Goal: Task Accomplishment & Management: Use online tool/utility

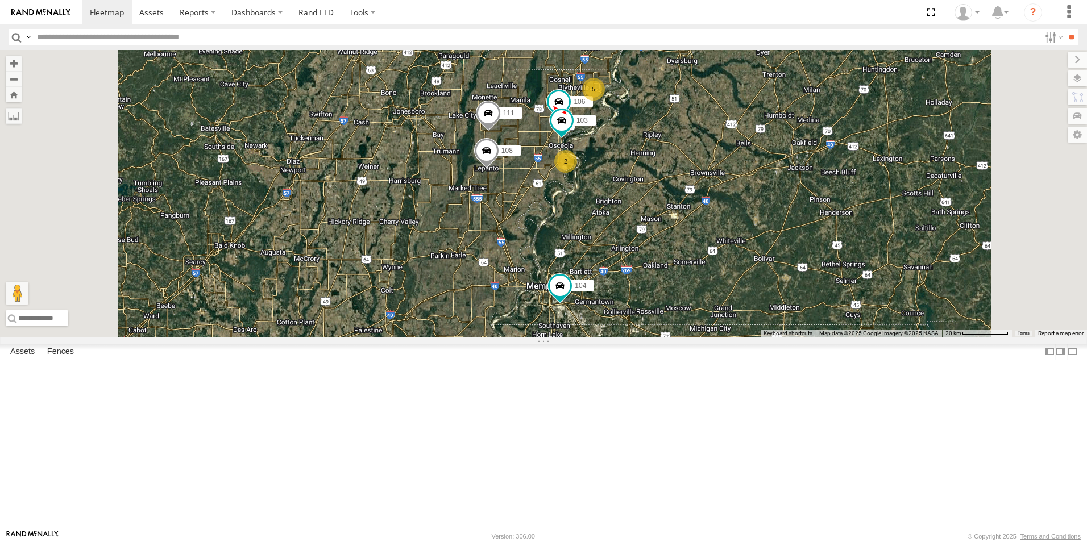
click at [0, 0] on span at bounding box center [0, 0] width 0 height 0
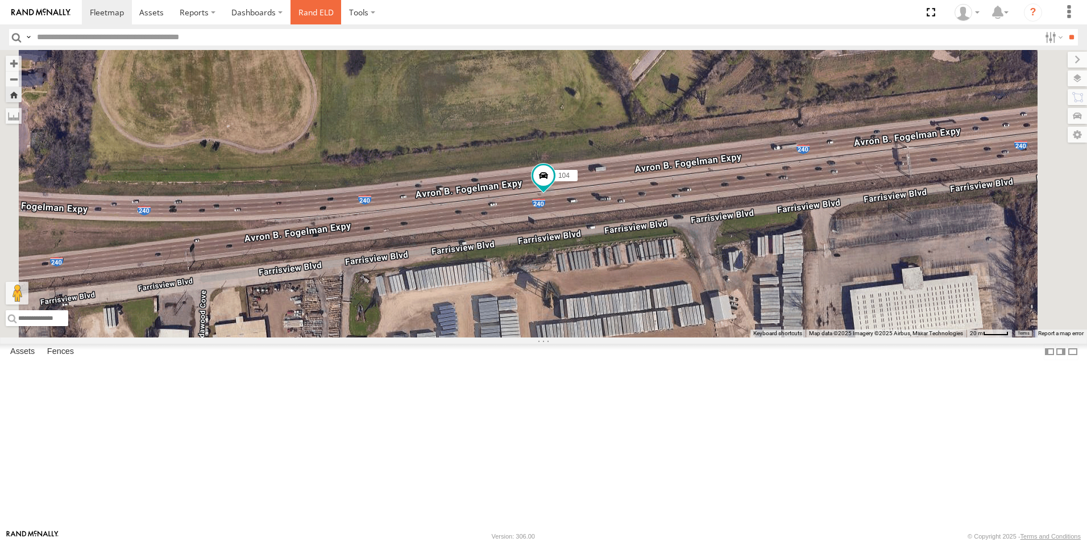
click at [307, 13] on link "Rand ELD" at bounding box center [316, 12] width 51 height 24
click at [106, 15] on span at bounding box center [107, 12] width 34 height 11
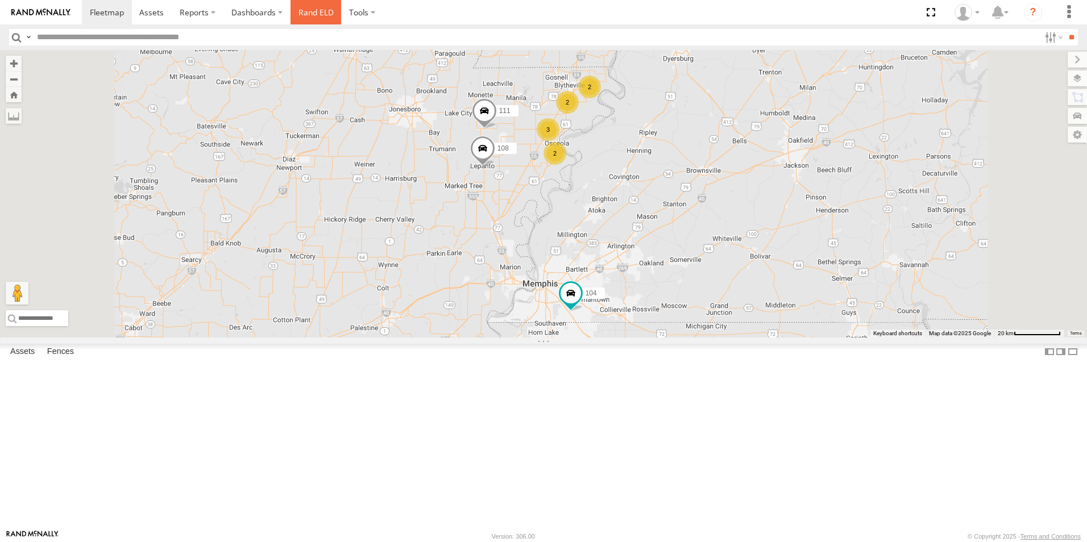
click at [298, 10] on link "Rand ELD" at bounding box center [316, 12] width 51 height 24
click at [1080, 81] on label at bounding box center [1077, 78] width 19 height 16
click at [0, 0] on span "Basemaps" at bounding box center [0, 0] width 0 height 0
click at [0, 0] on span "Satellite + Roadmap" at bounding box center [0, 0] width 0 height 0
